Goal: Transaction & Acquisition: Purchase product/service

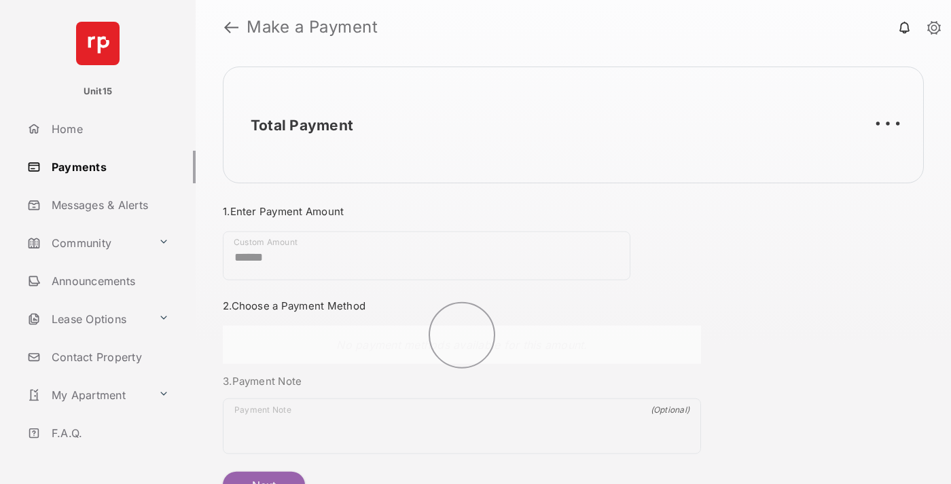
scroll to position [73, 0]
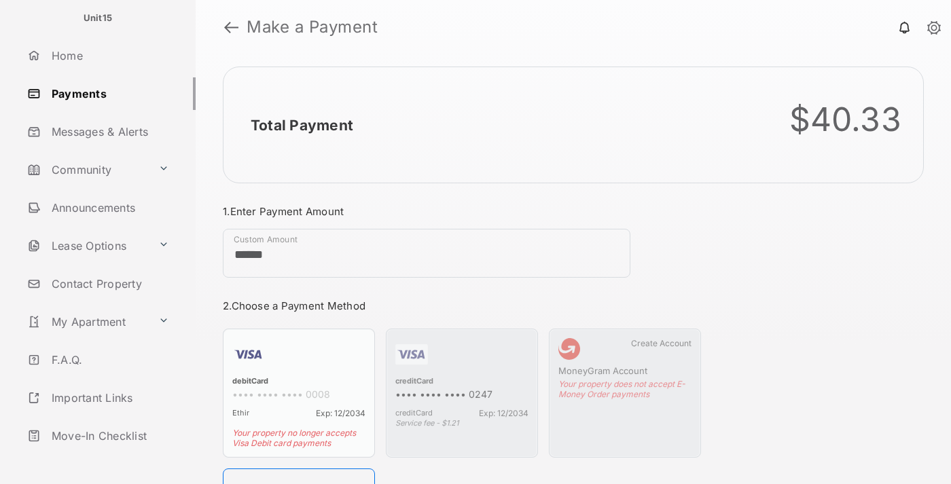
click at [106, 458] on link "Logout" at bounding box center [109, 474] width 174 height 33
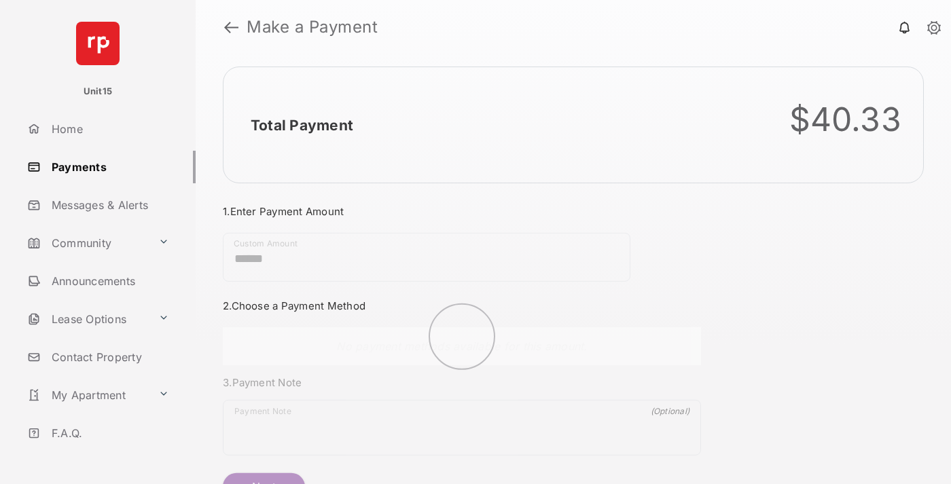
scroll to position [73, 0]
